Goal: Obtain resource: Download file/media

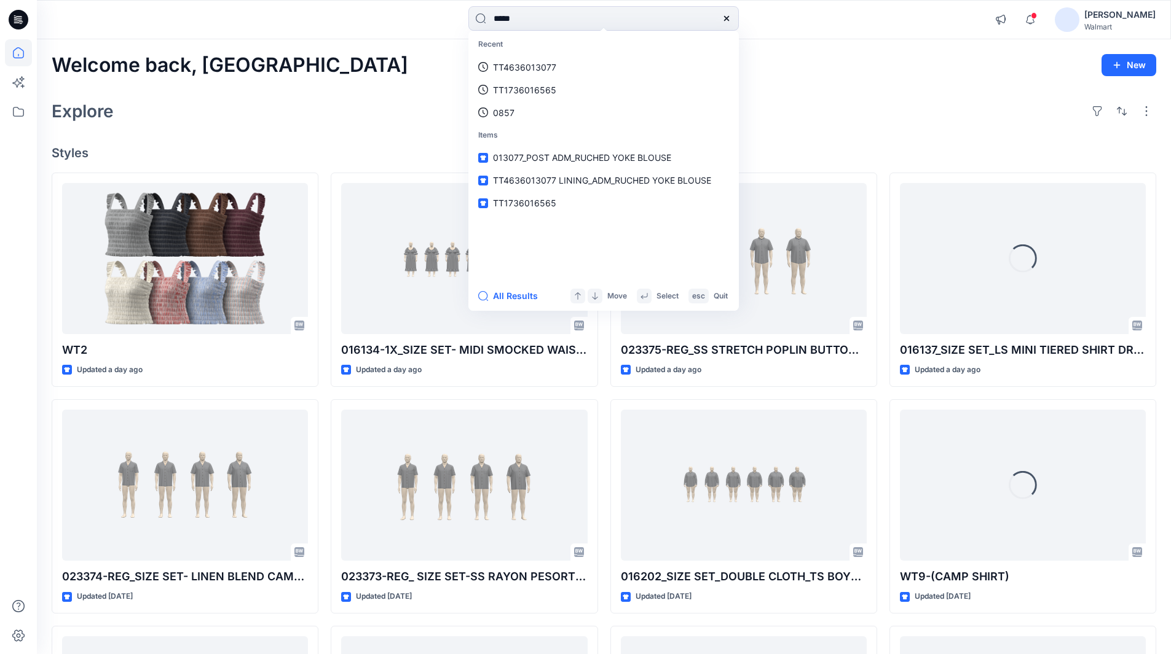
type input "*****"
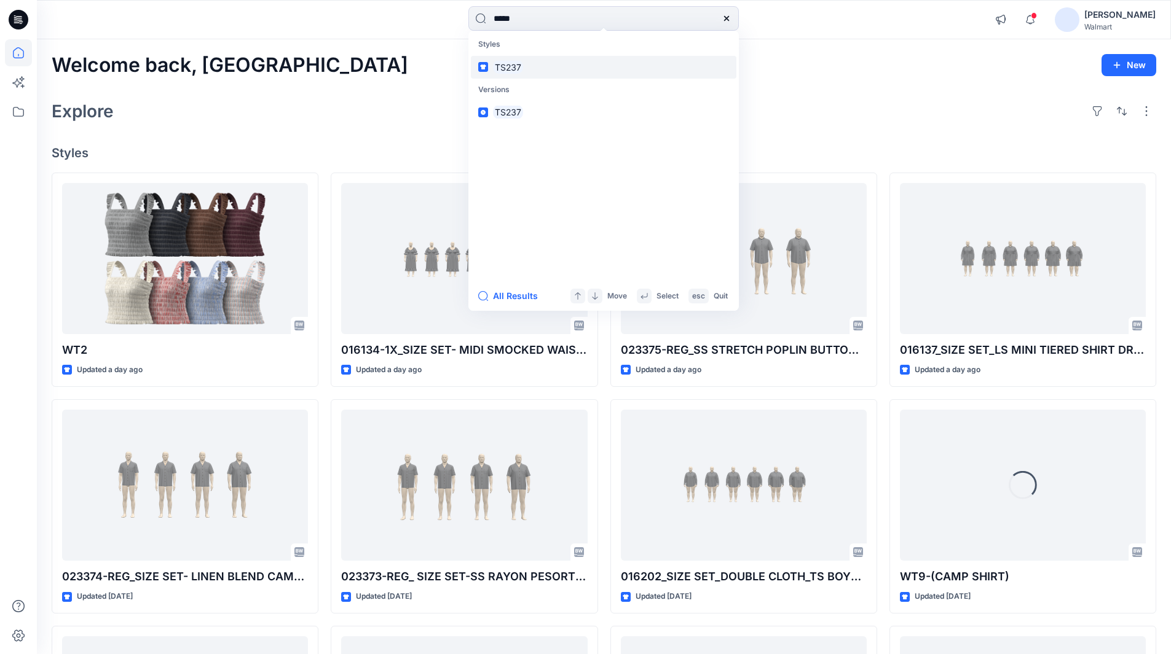
click at [517, 70] on mark "TS237" at bounding box center [508, 67] width 30 height 14
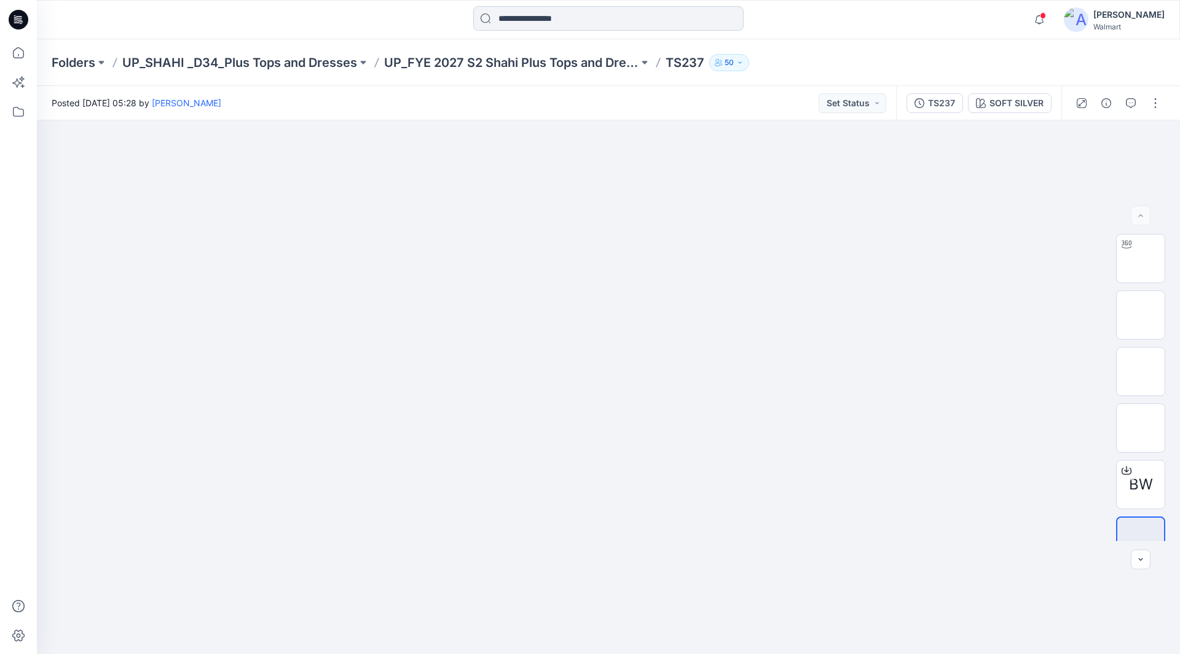
click at [571, 14] on input at bounding box center [608, 18] width 270 height 25
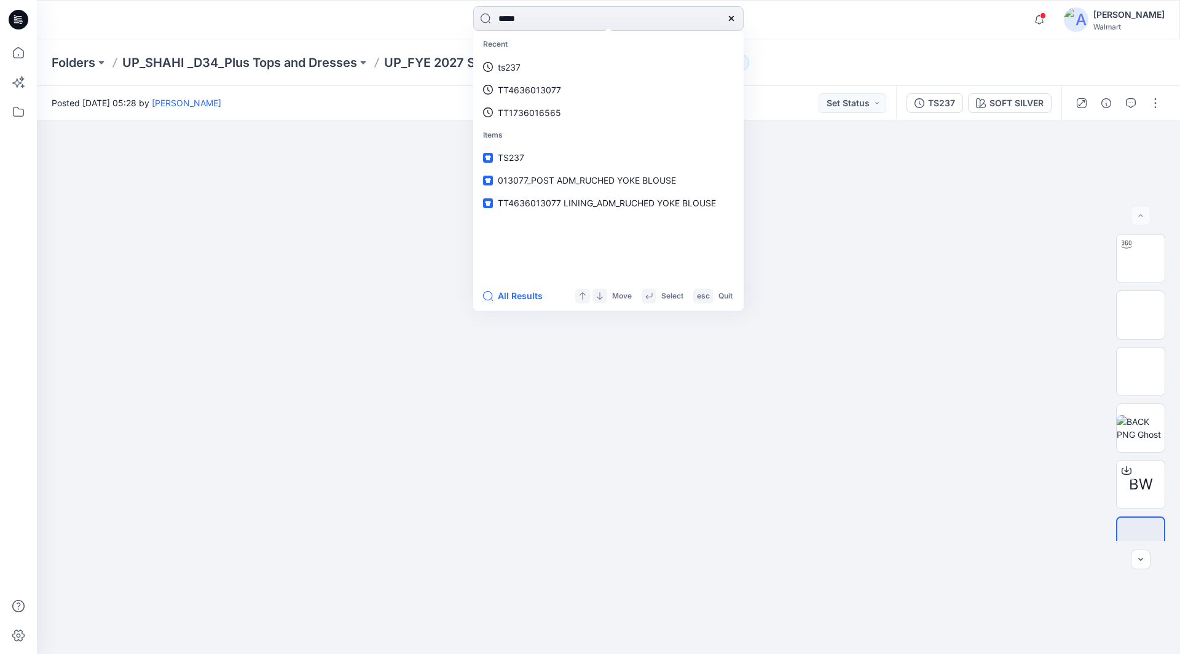
type input "*****"
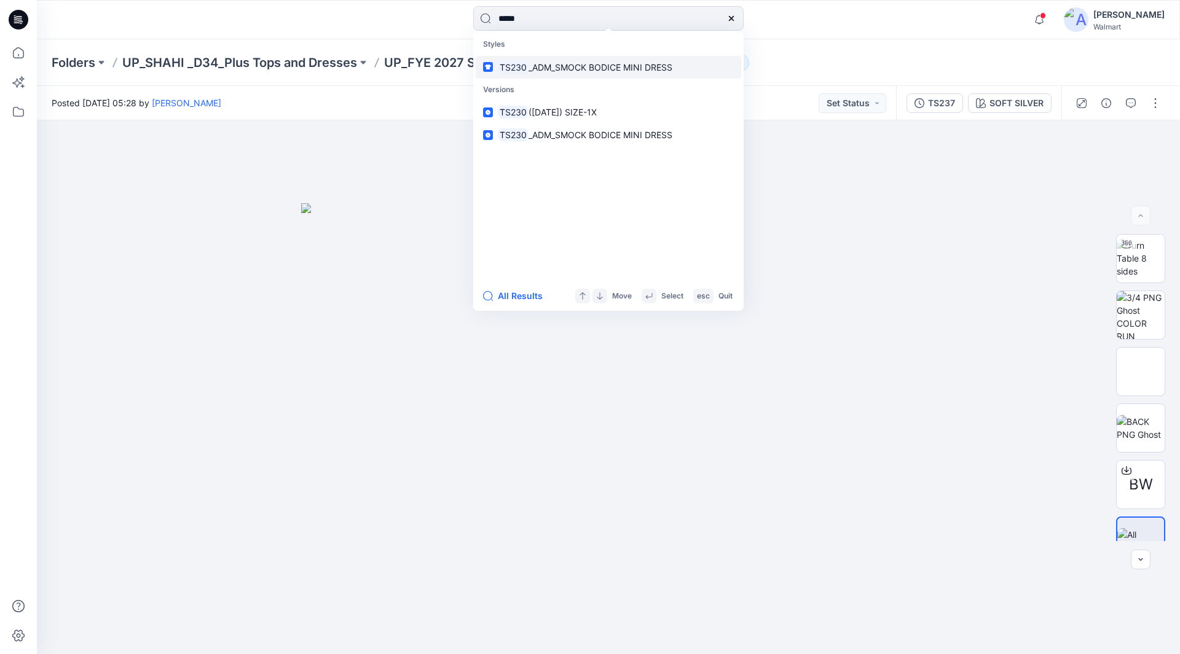
click at [575, 66] on span "_ADM_SMOCK BODICE MINI DRESS" at bounding box center [600, 67] width 144 height 10
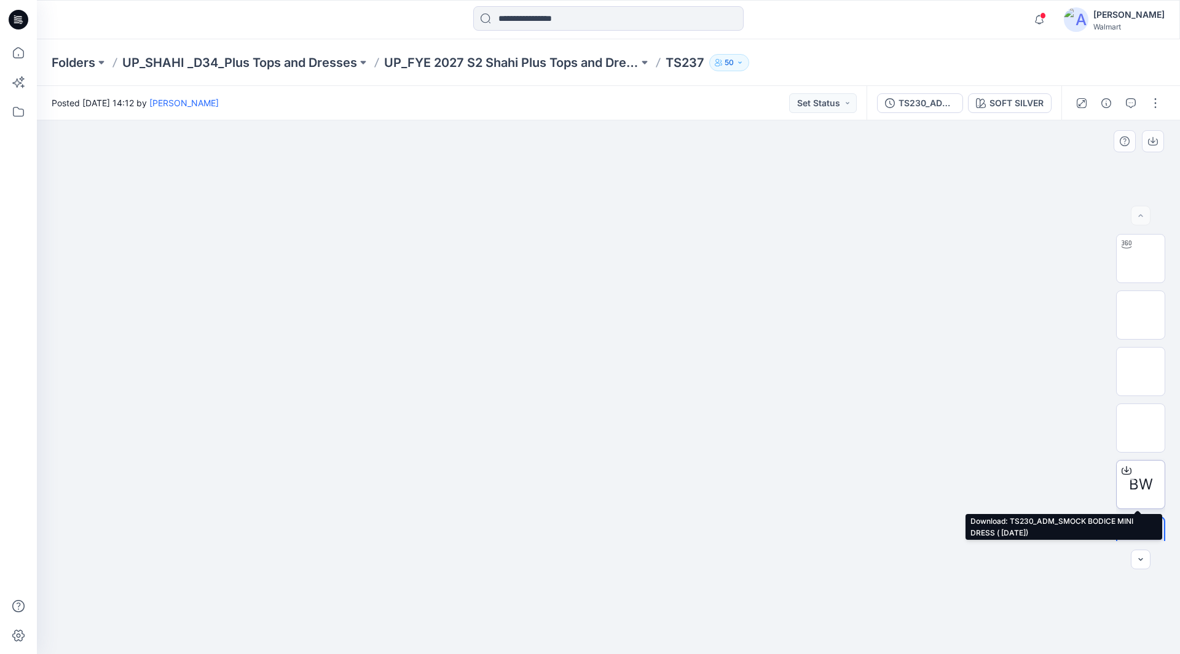
click at [1136, 477] on span "BW" at bounding box center [1141, 485] width 24 height 22
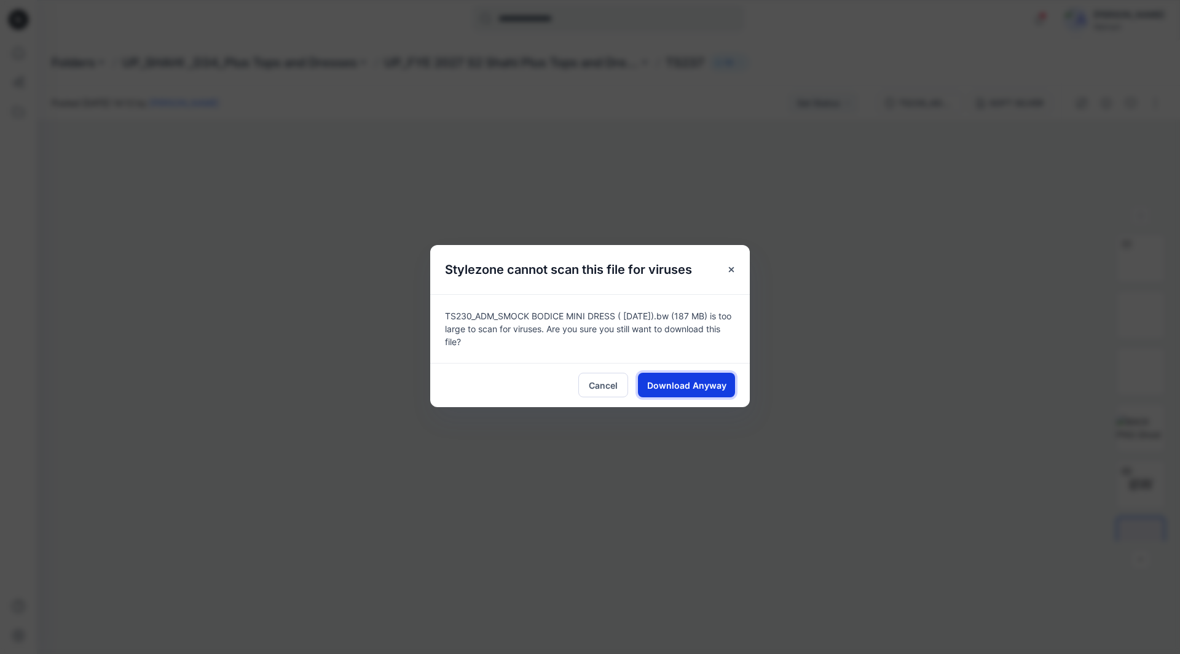
click at [691, 385] on span "Download Anyway" at bounding box center [686, 385] width 79 height 13
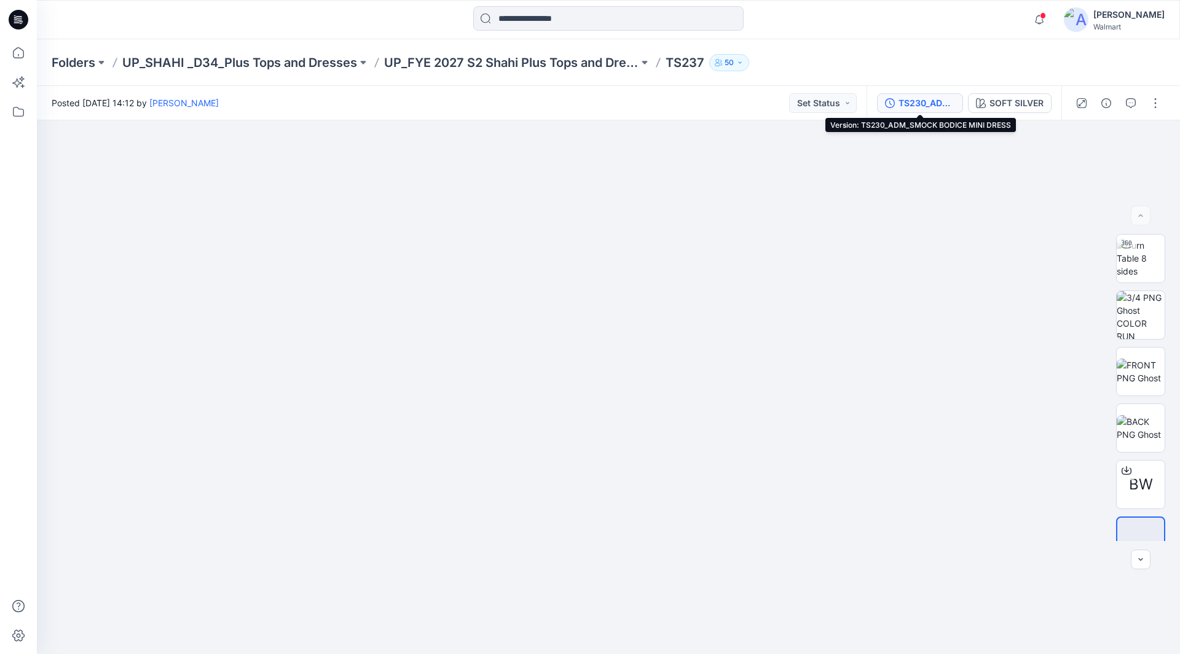
click at [937, 101] on div "TS230_ADM_SMOCK BODICE MINI DRESS" at bounding box center [926, 103] width 57 height 14
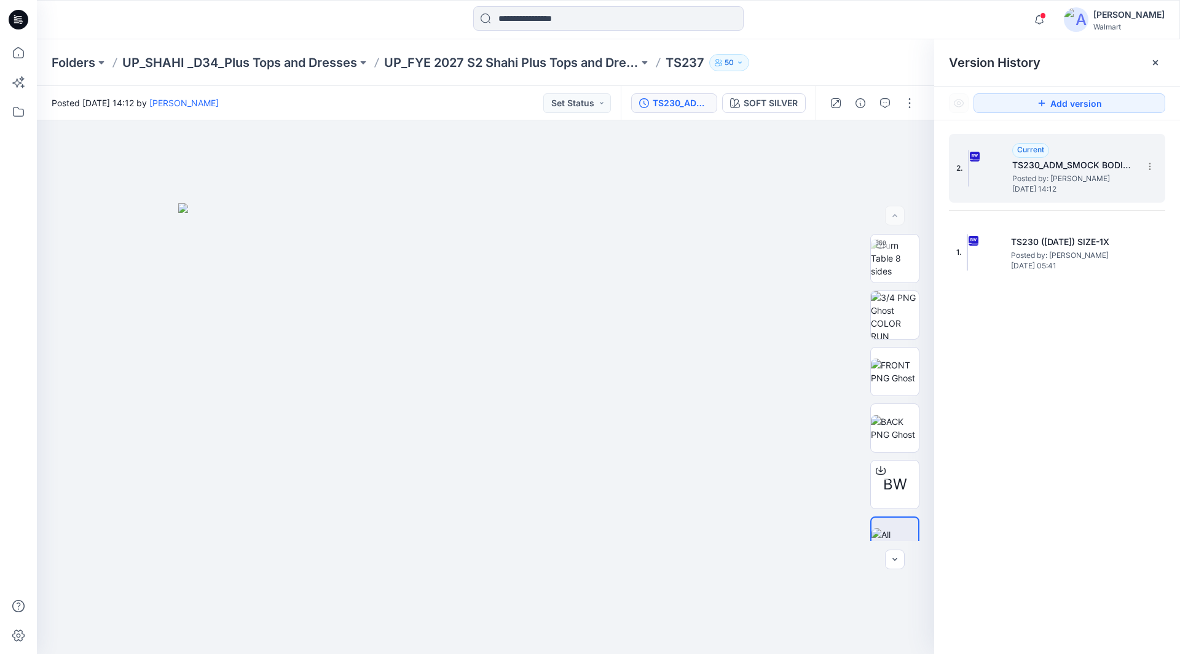
click at [1091, 159] on h5 "TS230_ADM_SMOCK BODICE MINI DRESS" at bounding box center [1073, 165] width 123 height 15
click at [909, 101] on button "button" at bounding box center [910, 103] width 20 height 20
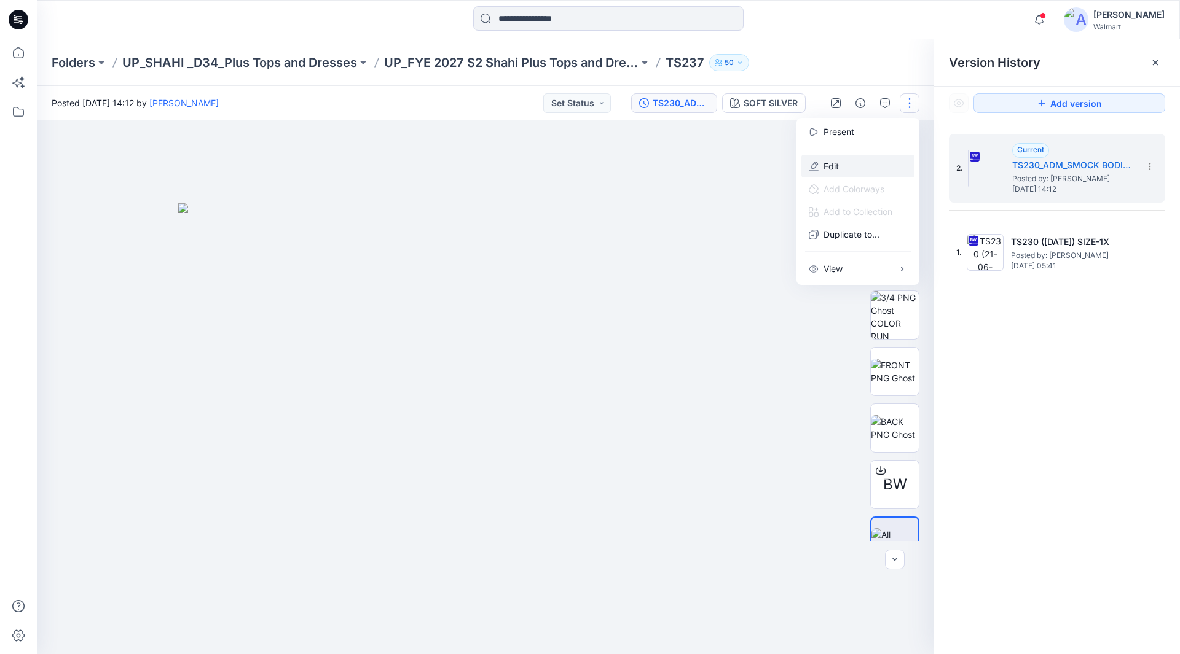
click at [839, 162] on button "Edit" at bounding box center [857, 166] width 113 height 23
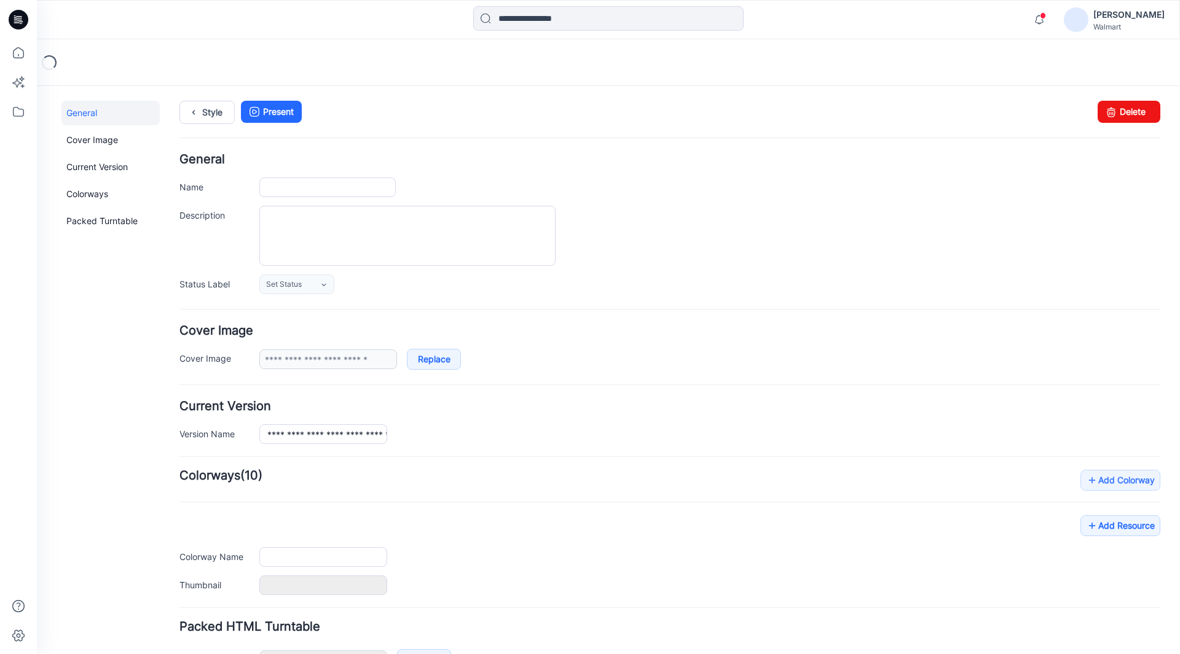
type input "**********"
type textarea "**********"
type input "**********"
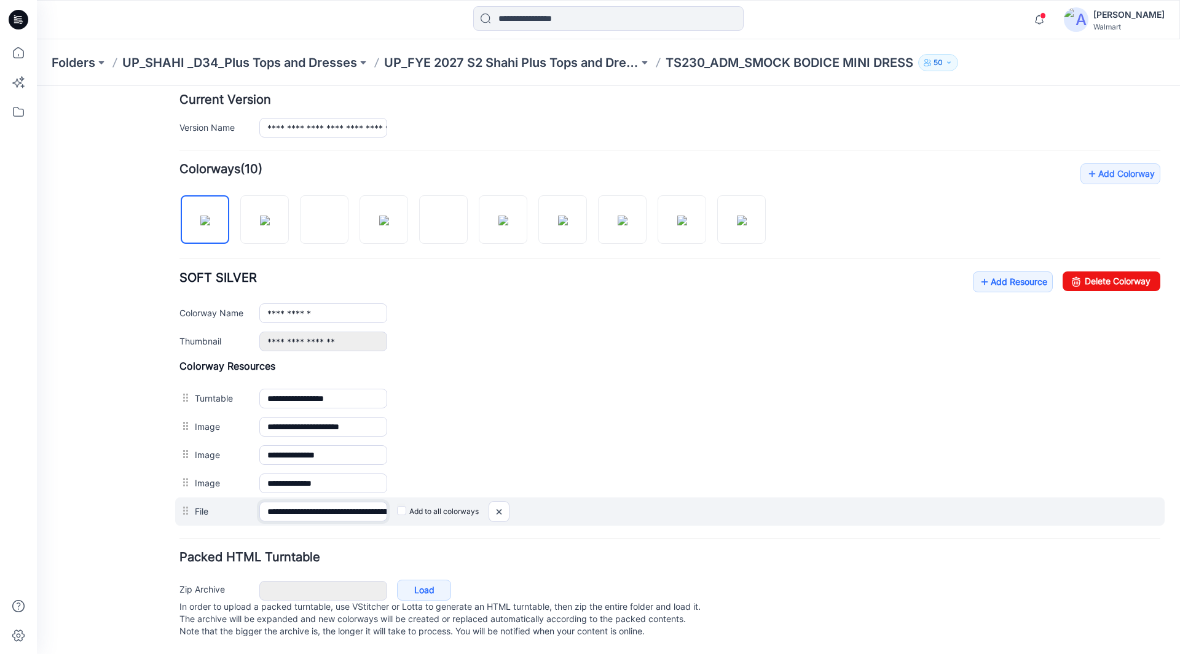
scroll to position [0, 113]
drag, startPoint x: 358, startPoint y: 498, endPoint x: 421, endPoint y: 500, distance: 62.7
click at [421, 500] on div "**********" at bounding box center [669, 512] width 989 height 28
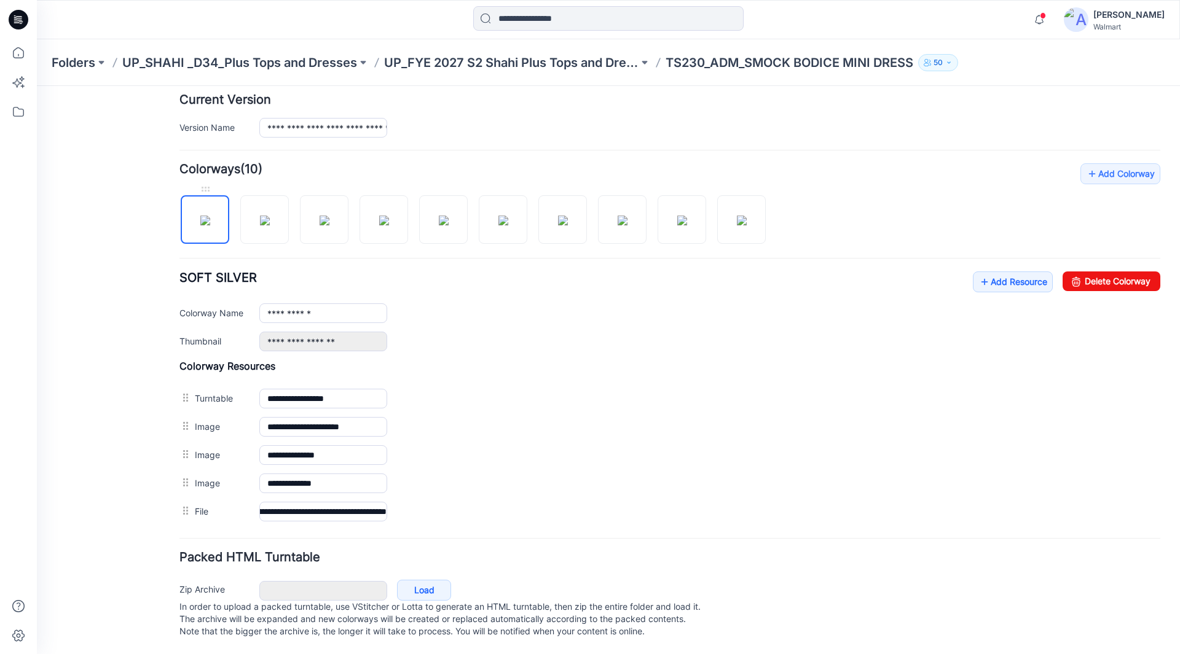
click at [210, 216] on img at bounding box center [205, 221] width 10 height 10
click at [738, 216] on img at bounding box center [742, 221] width 10 height 10
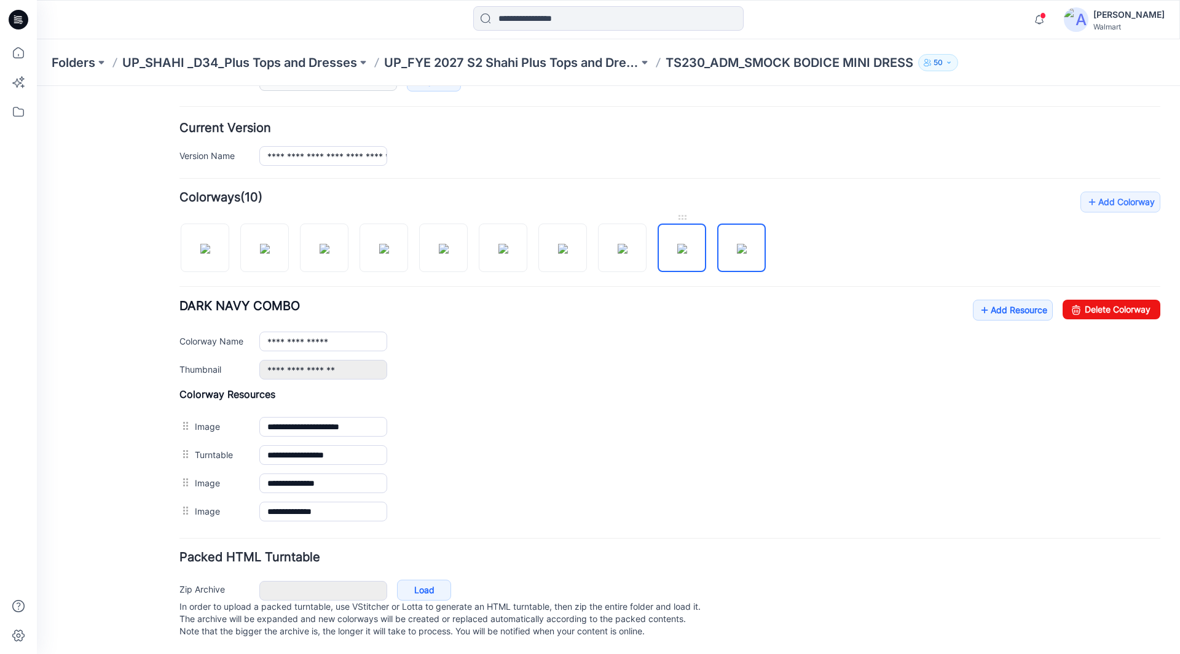
click at [680, 244] on img at bounding box center [682, 249] width 10 height 10
click at [625, 244] on img at bounding box center [623, 249] width 10 height 10
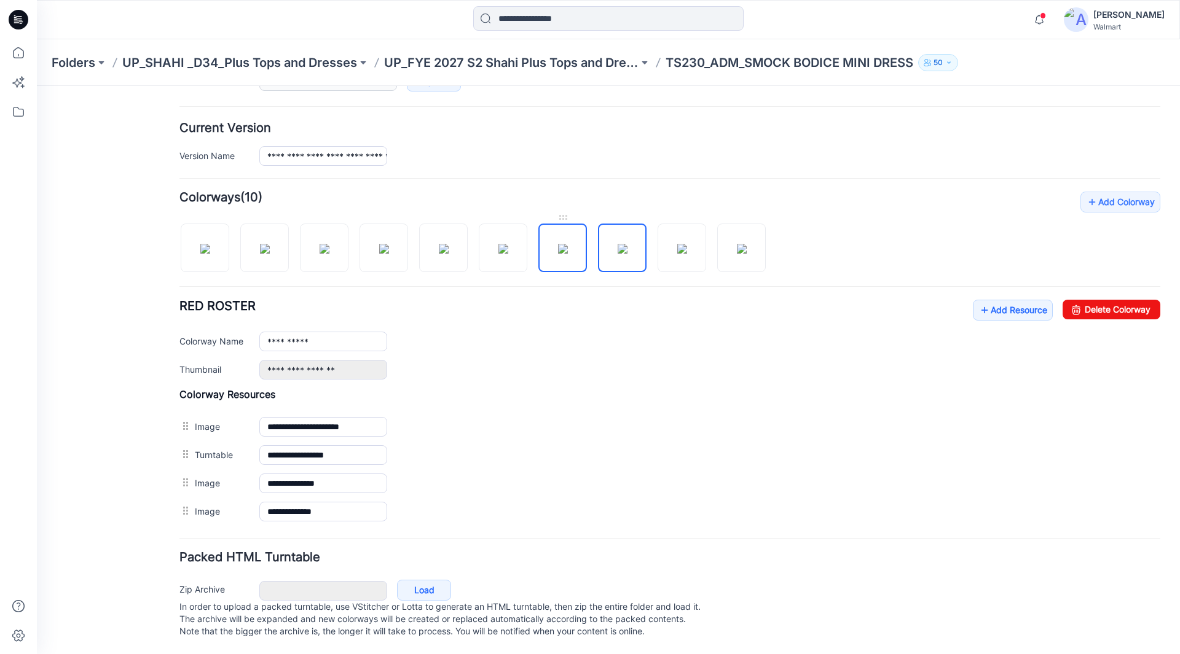
click at [558, 244] on img at bounding box center [563, 249] width 10 height 10
click at [507, 244] on img at bounding box center [503, 249] width 10 height 10
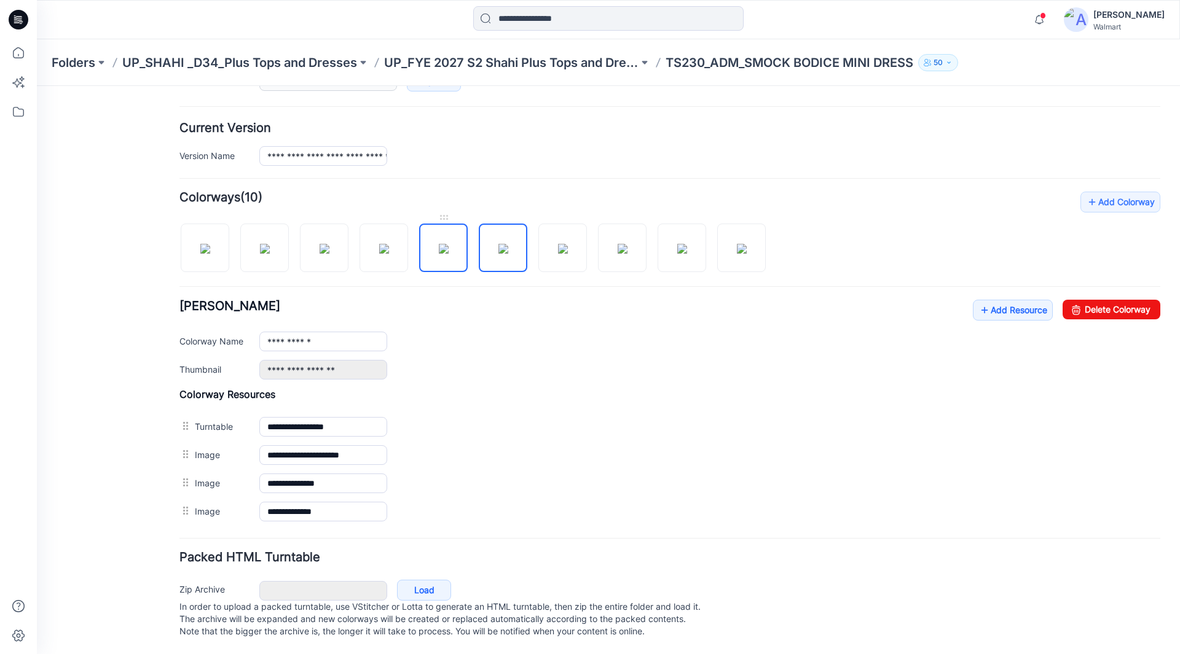
click at [439, 244] on img at bounding box center [444, 249] width 10 height 10
click at [389, 244] on img at bounding box center [384, 249] width 10 height 10
click at [329, 244] on img at bounding box center [325, 249] width 10 height 10
click at [264, 244] on img at bounding box center [265, 249] width 10 height 10
type input "**********"
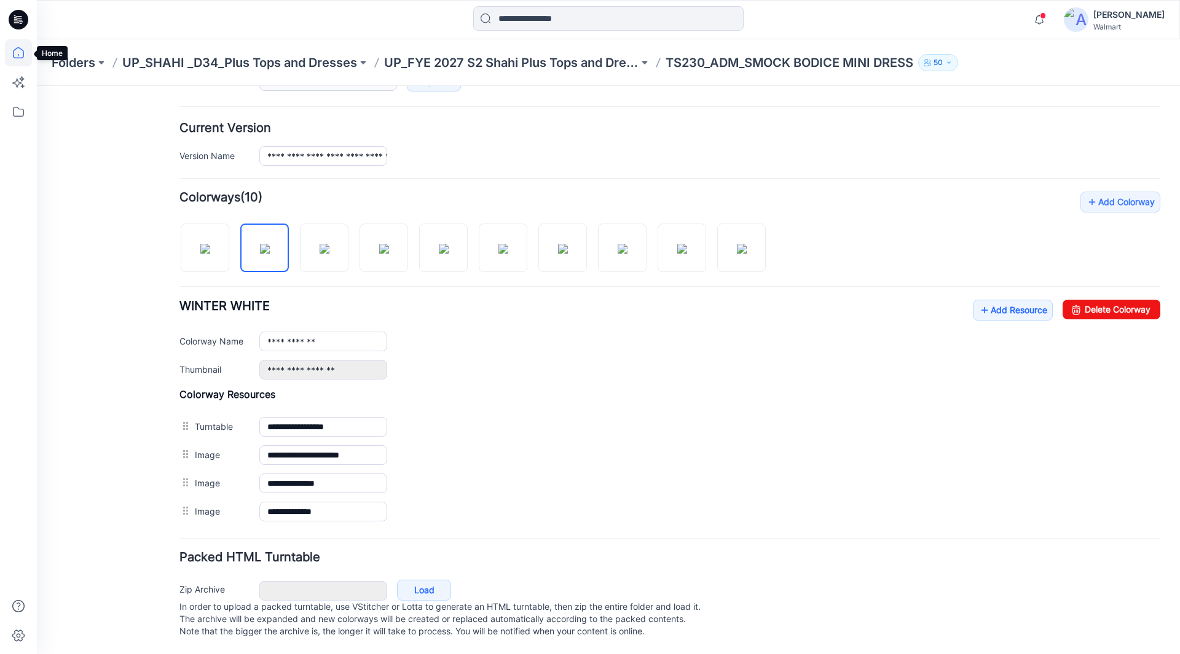
click at [24, 55] on icon at bounding box center [18, 52] width 11 height 11
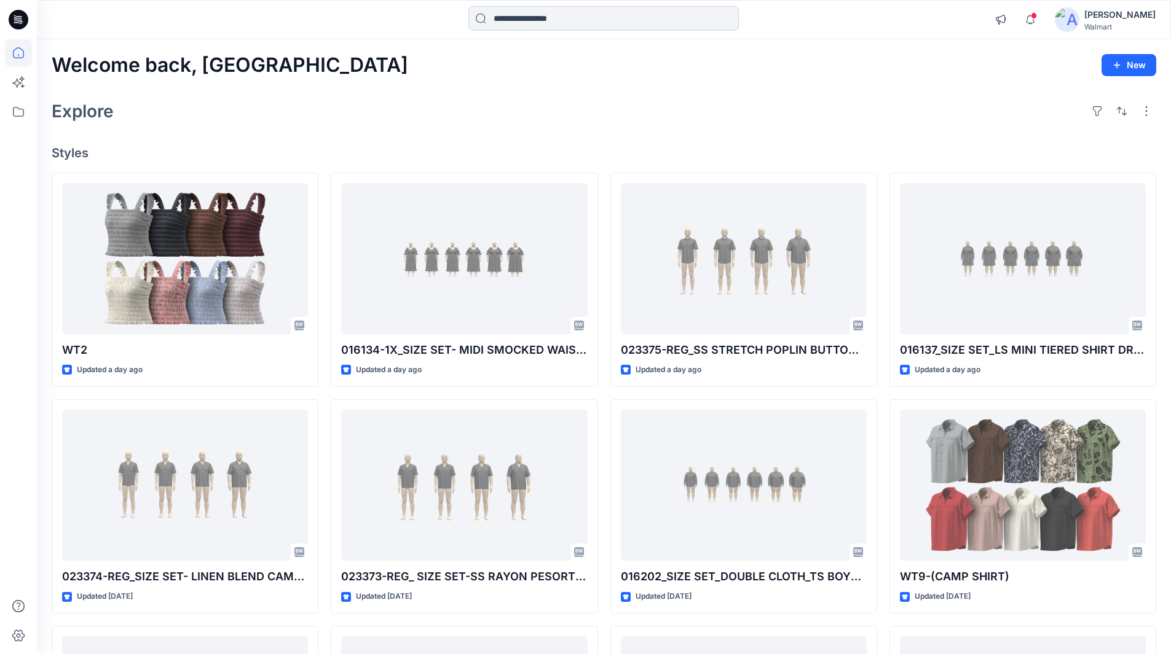
click at [587, 21] on input at bounding box center [603, 18] width 270 height 25
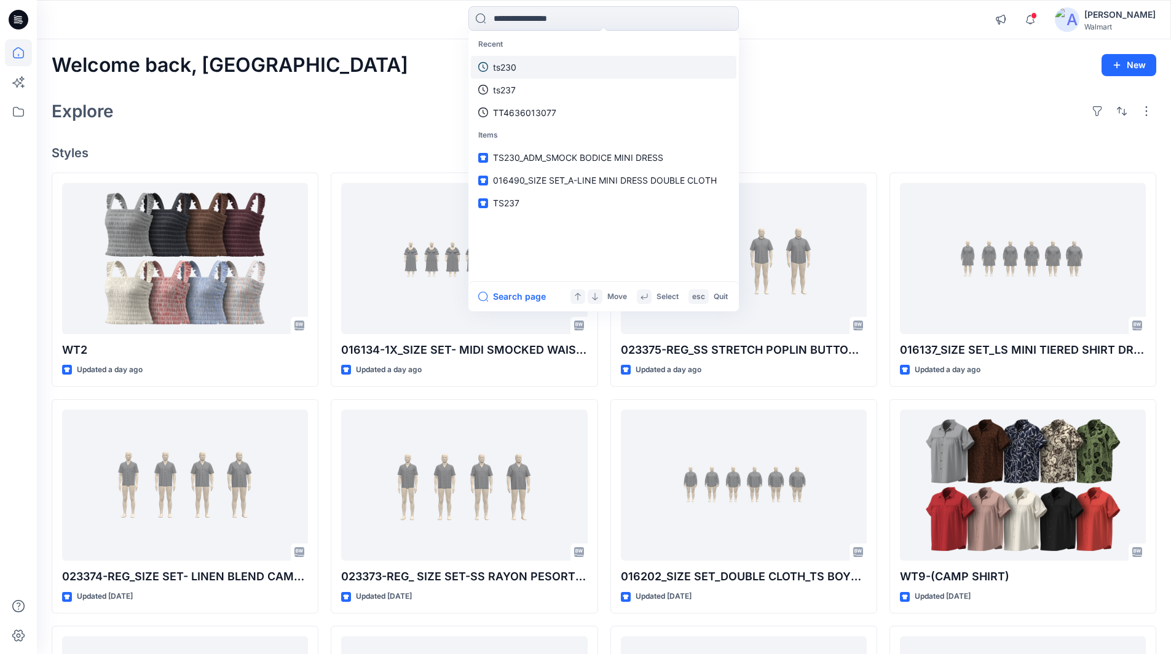
click at [506, 66] on p "ts230" at bounding box center [504, 67] width 23 height 13
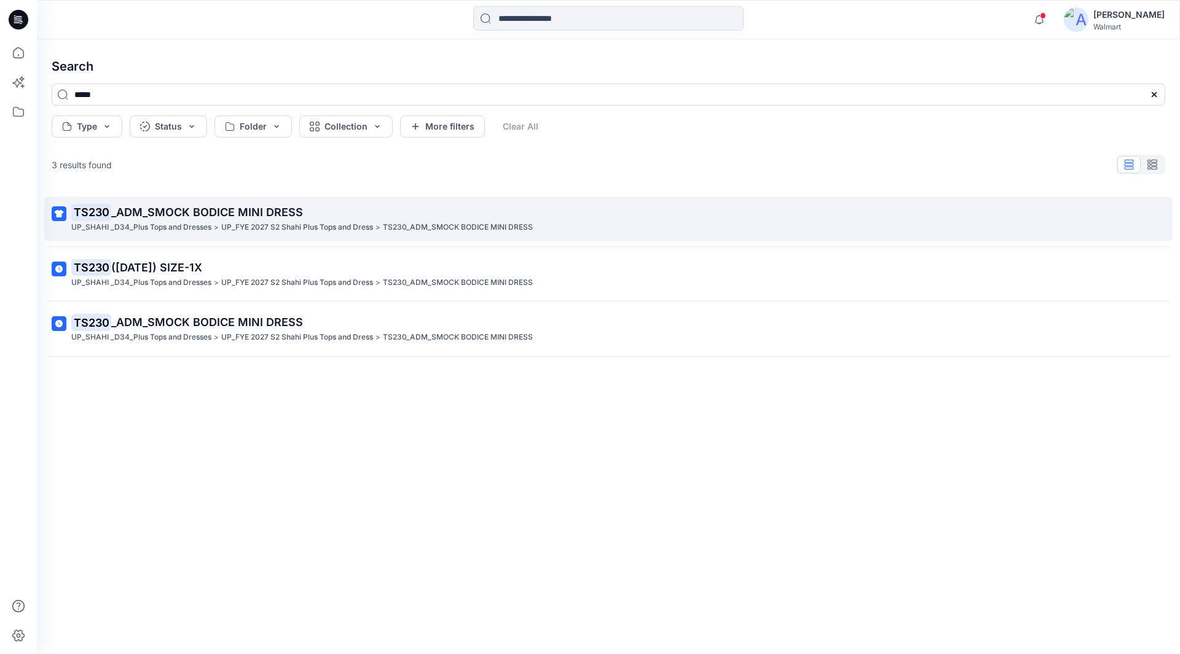
click at [199, 208] on span "_ADM_SMOCK BODICE MINI DRESS" at bounding box center [207, 212] width 192 height 13
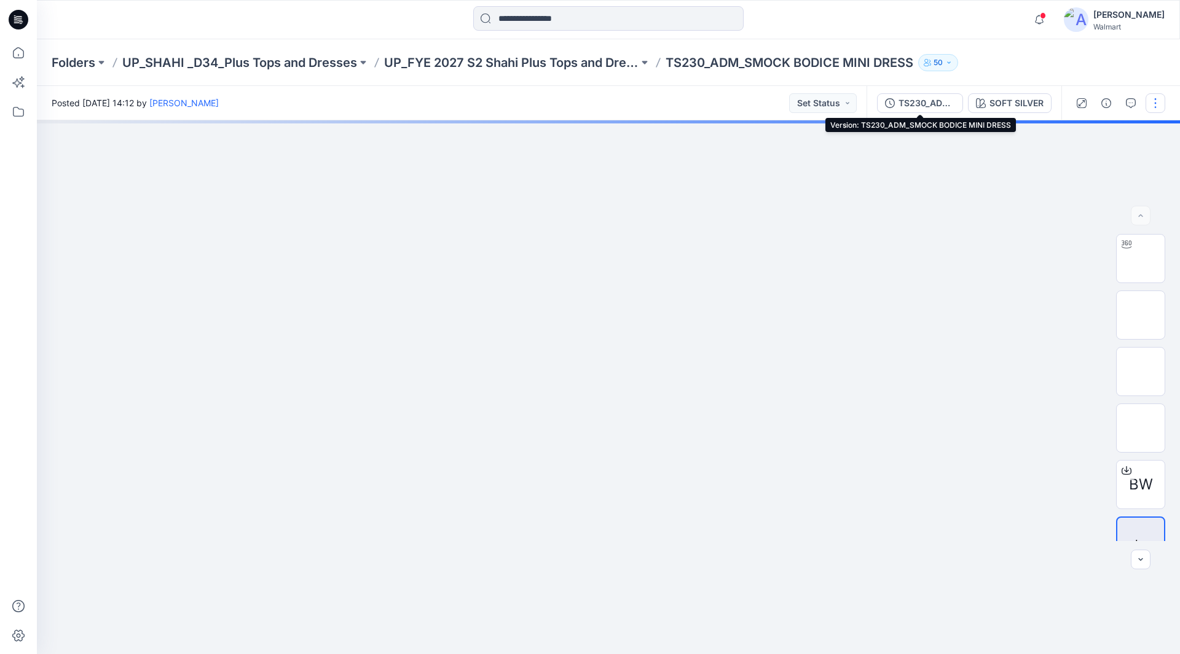
click at [906, 100] on div "TS230_ADM_SMOCK BODICE MINI DRESS" at bounding box center [926, 103] width 57 height 14
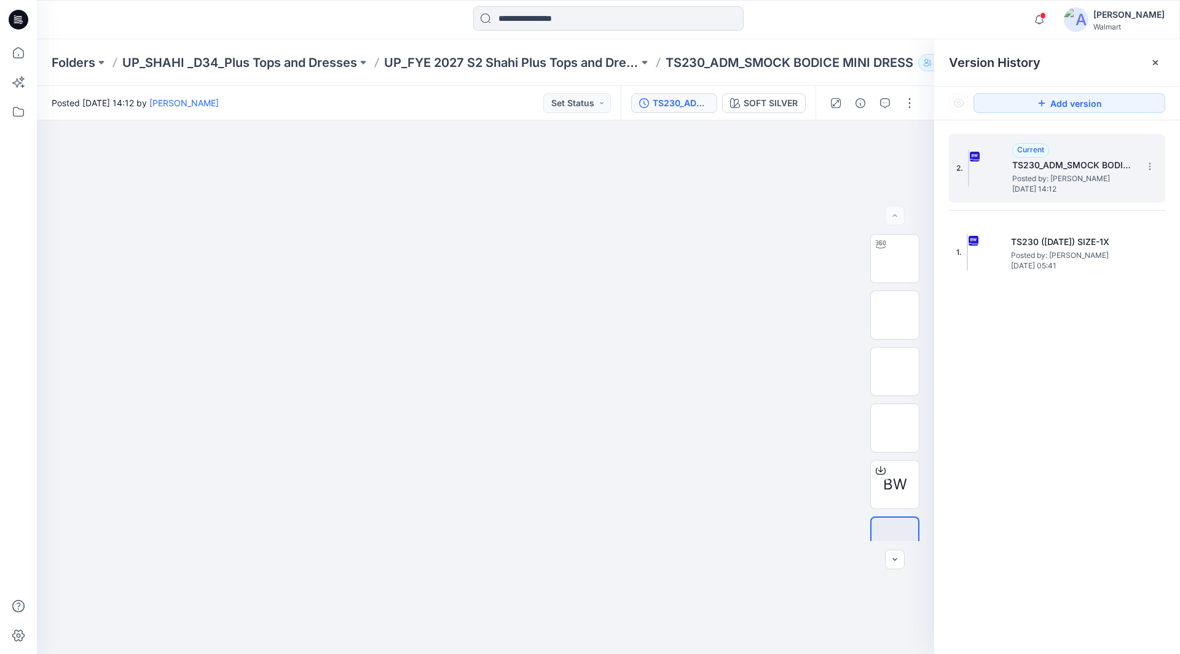
click at [1028, 173] on span "Posted by: [PERSON_NAME]" at bounding box center [1073, 179] width 123 height 12
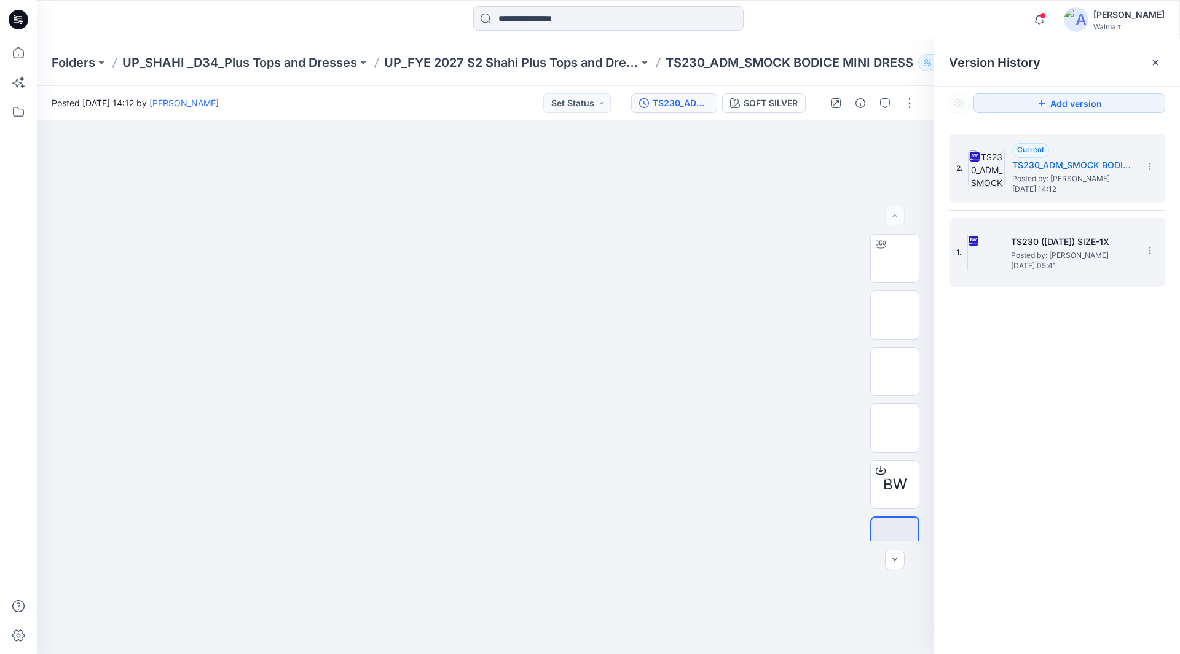
click at [1039, 246] on h5 "TS230 ([DATE]) SIZE-1X" at bounding box center [1072, 242] width 123 height 15
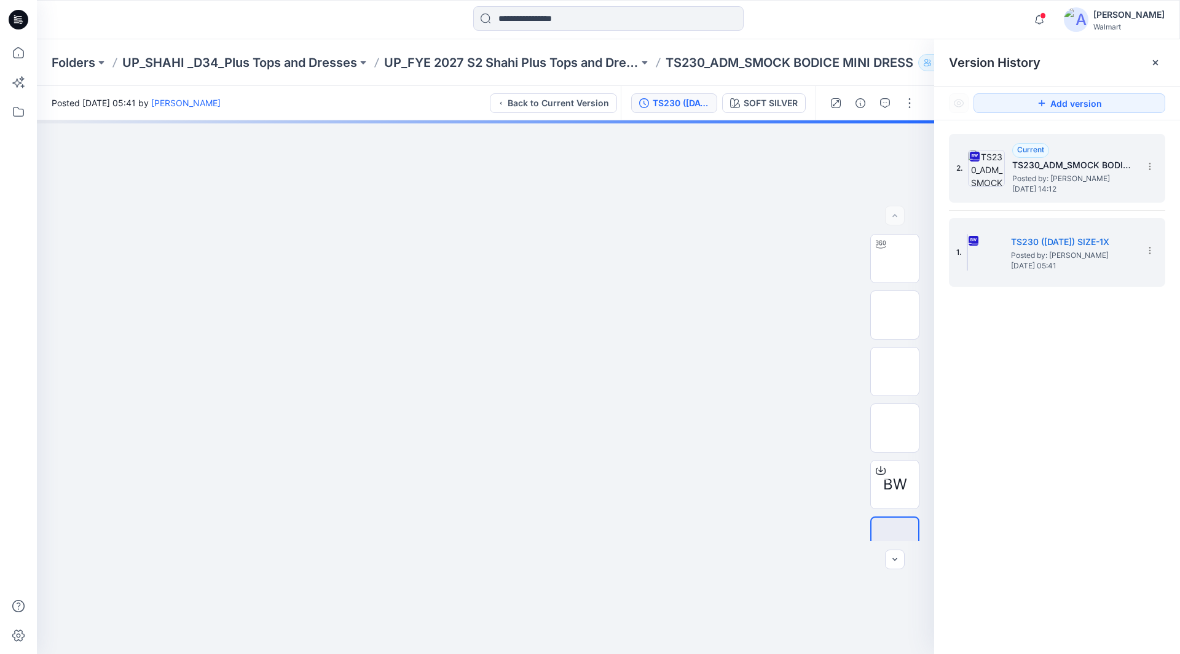
click at [1067, 168] on h5 "TS230_ADM_SMOCK BODICE MINI DRESS" at bounding box center [1073, 165] width 123 height 15
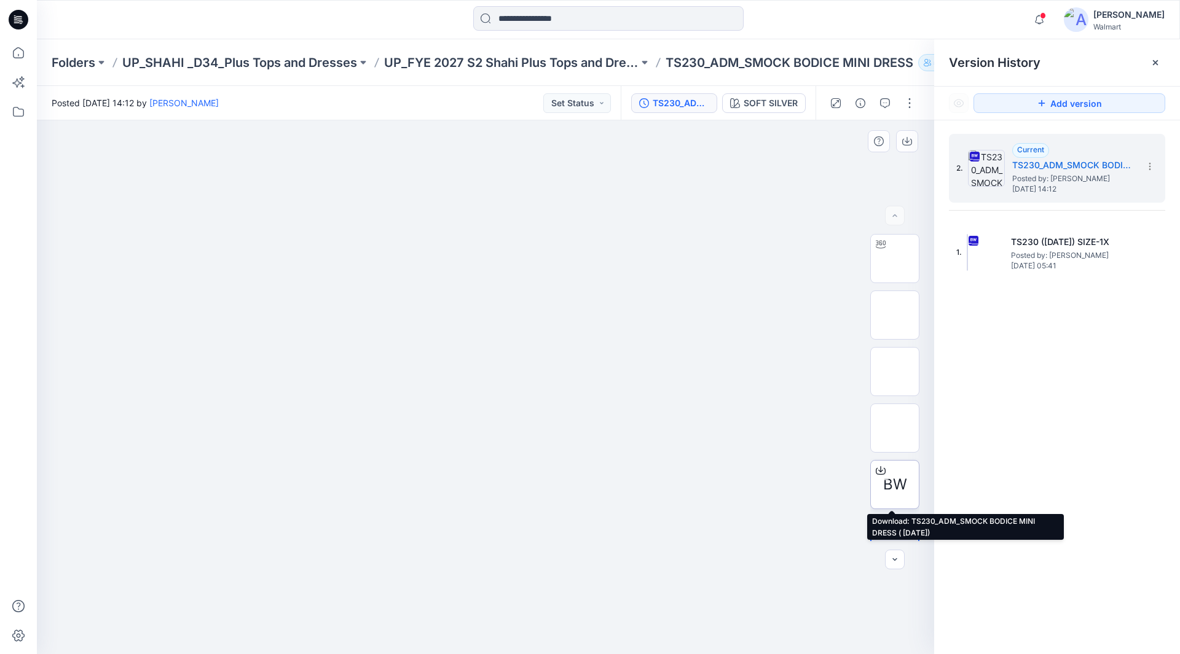
click at [886, 477] on div at bounding box center [881, 471] width 20 height 20
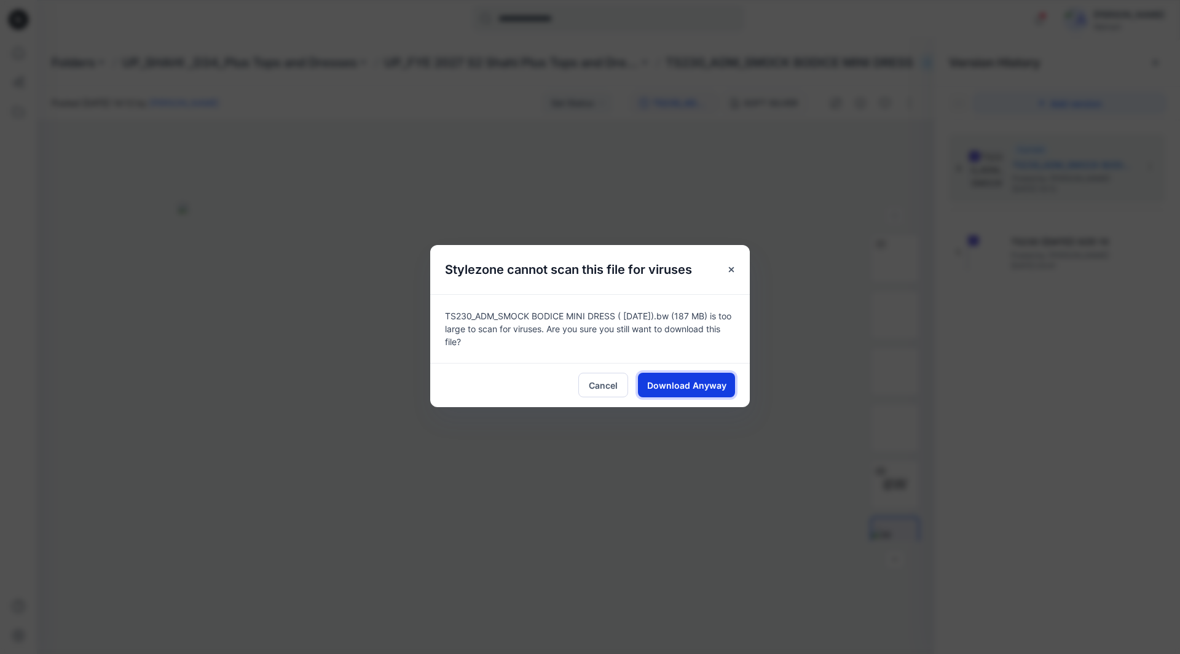
click at [702, 383] on span "Download Anyway" at bounding box center [686, 385] width 79 height 13
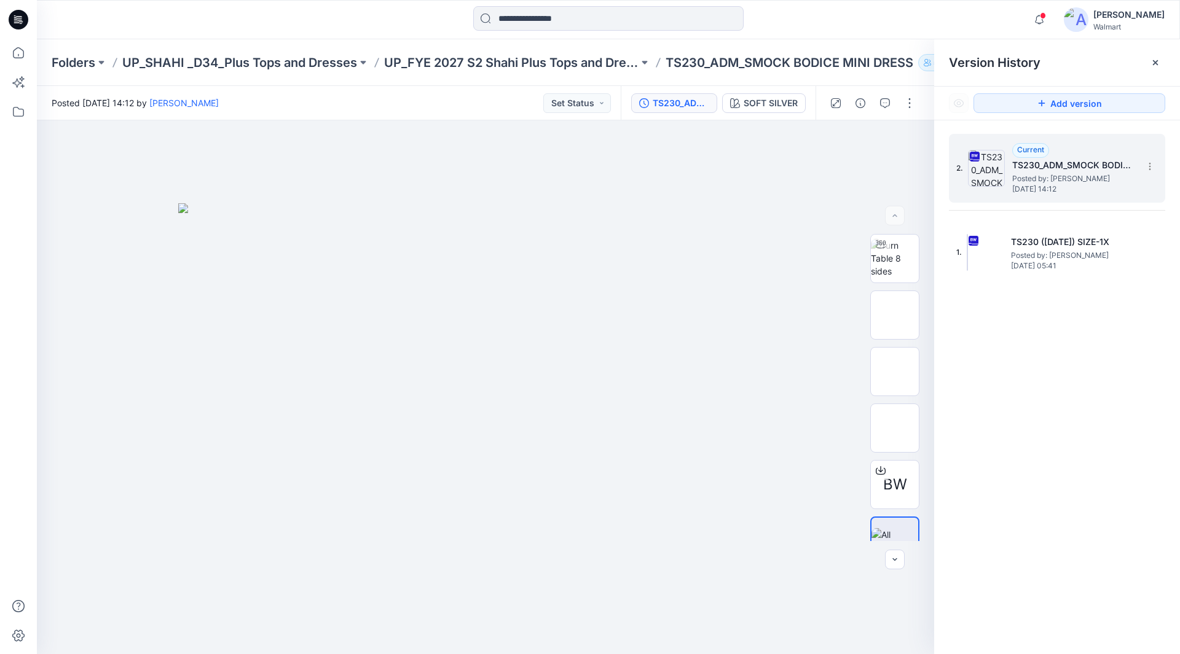
click at [1007, 158] on div "2. Current TS230_ADM_SMOCK BODICE MINI DRESS Posted by: [PERSON_NAME] [DATE] 14…" at bounding box center [1048, 168] width 184 height 59
click at [886, 476] on div at bounding box center [881, 471] width 20 height 20
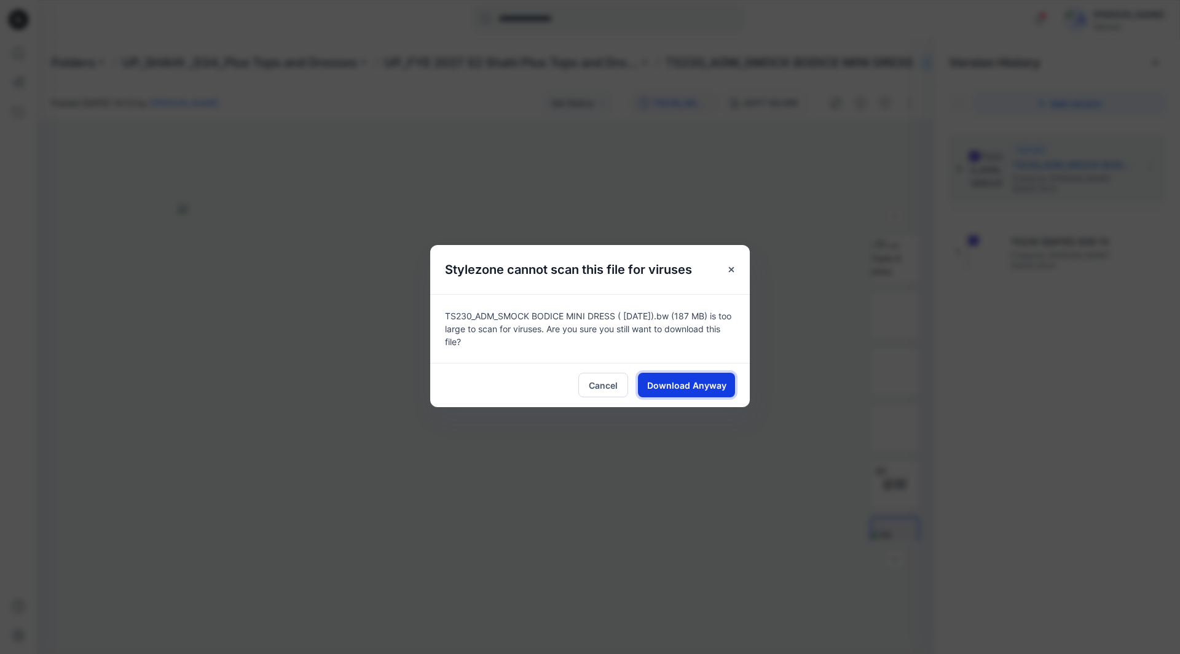
click at [687, 382] on span "Download Anyway" at bounding box center [686, 385] width 79 height 13
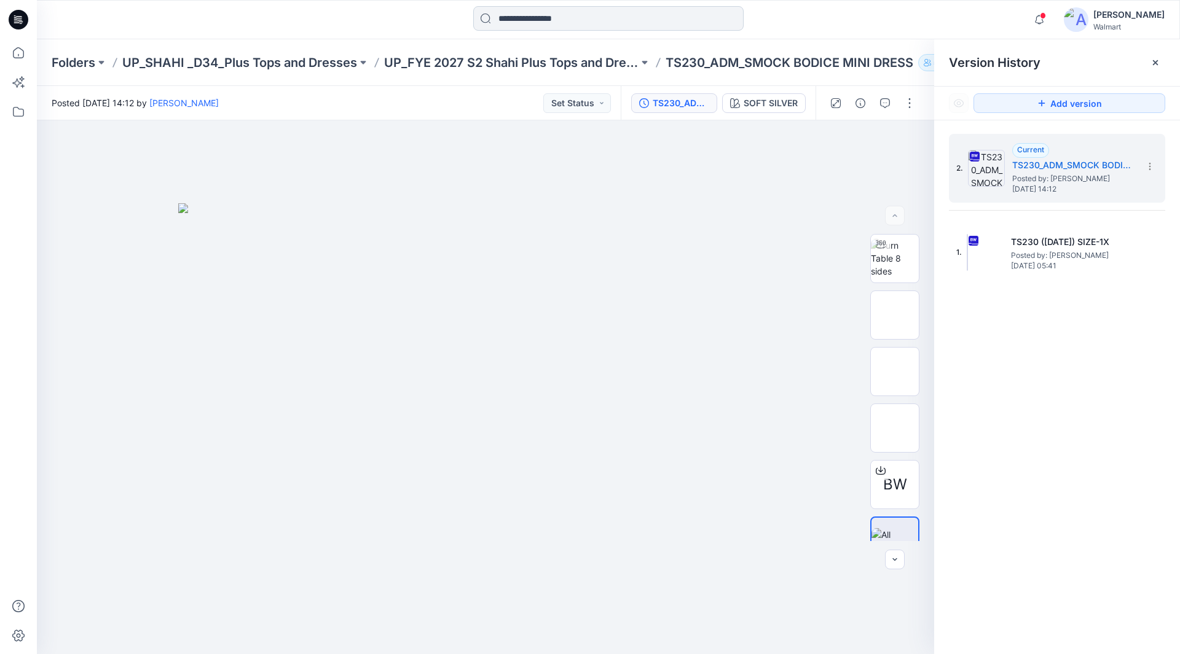
click at [511, 20] on input at bounding box center [608, 18] width 270 height 25
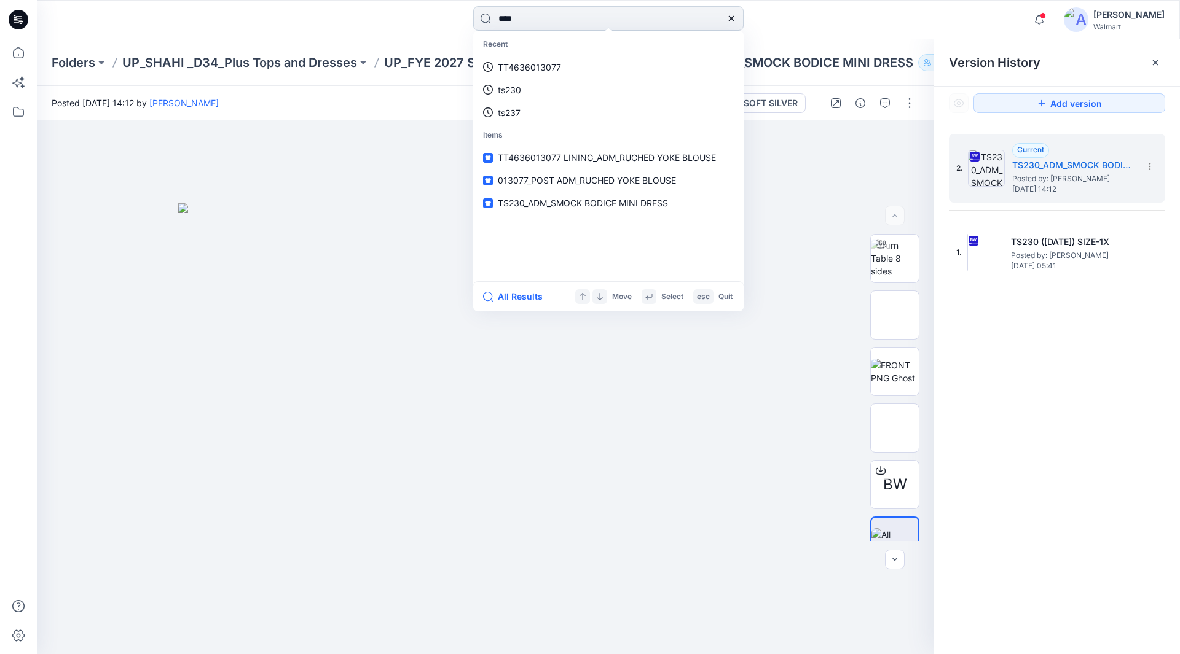
type input "****"
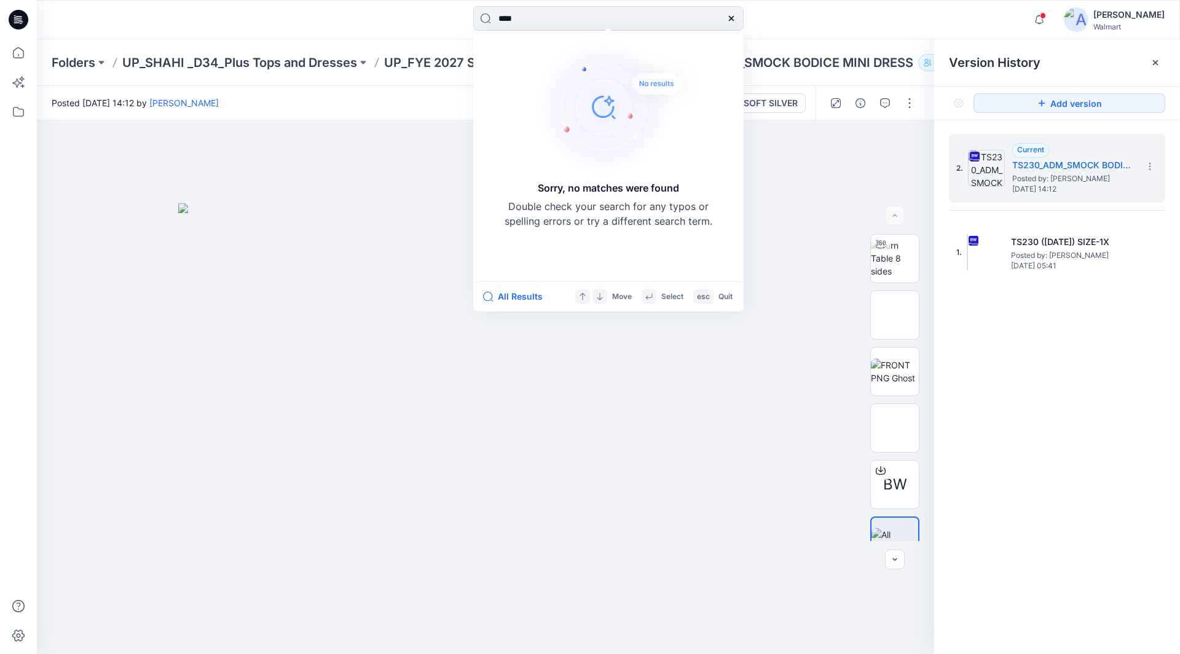
drag, startPoint x: 545, startPoint y: 19, endPoint x: 375, endPoint y: 22, distance: 170.2
click at [387, 23] on div "**** Sorry, no matches were found Double check your search for any typos or spe…" at bounding box center [609, 19] width 572 height 27
click at [729, 17] on icon at bounding box center [730, 18] width 5 height 5
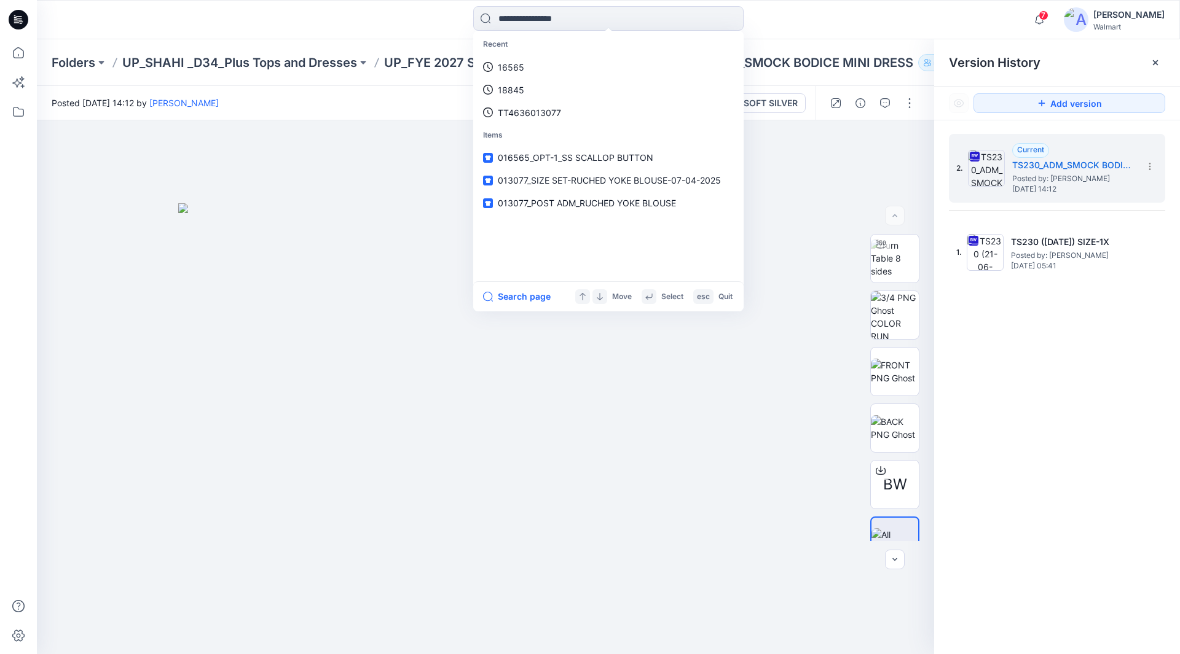
drag, startPoint x: 280, startPoint y: 650, endPoint x: 53, endPoint y: 2, distance: 686.6
click at [281, 641] on div at bounding box center [485, 387] width 897 height 534
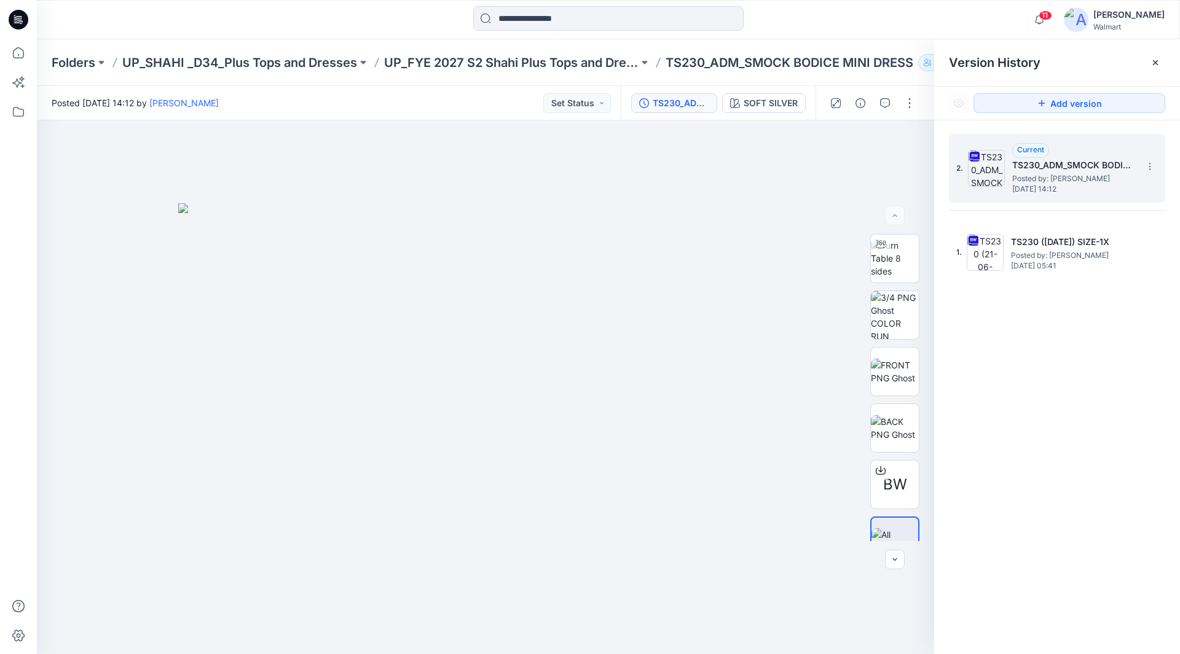
click at [1042, 166] on h5 "TS230_ADM_SMOCK BODICE MINI DRESS" at bounding box center [1073, 165] width 123 height 15
drag, startPoint x: 669, startPoint y: 63, endPoint x: 927, endPoint y: 67, distance: 258.7
click at [927, 67] on div "Folders UP_SHAHI _D34_Plus Tops and Dresses UP_FYE 2027 S2 Shahi Plus Tops and …" at bounding box center [561, 62] width 1018 height 17
copy div "TS230_ADM_SMOCK BODICE MINI DRESS 50"
click at [684, 59] on p "TS230_ADM_SMOCK BODICE MINI DRESS" at bounding box center [790, 62] width 248 height 17
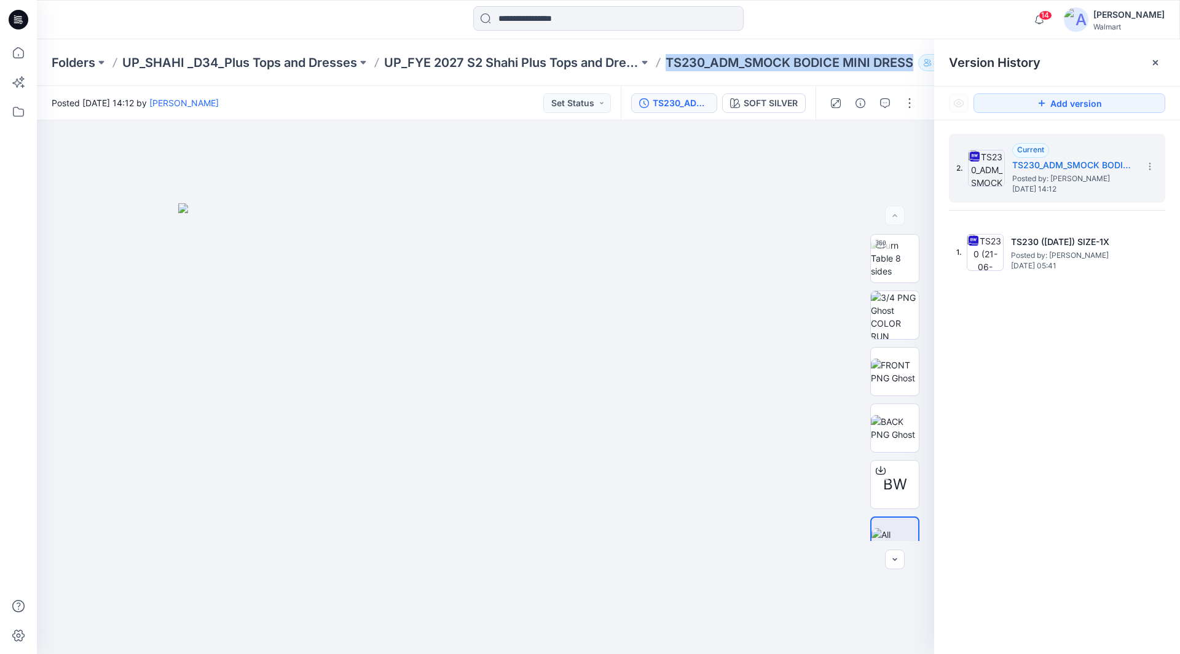
drag, startPoint x: 669, startPoint y: 60, endPoint x: 926, endPoint y: 67, distance: 257.0
click at [926, 67] on div "Folders UP_SHAHI _D34_Plus Tops and Dresses UP_FYE 2027 S2 Shahi Plus Tops and …" at bounding box center [561, 62] width 1018 height 17
copy div "TS230_ADM_SMOCK BODICE MINI DRESS 50"
